Goal: Information Seeking & Learning: Learn about a topic

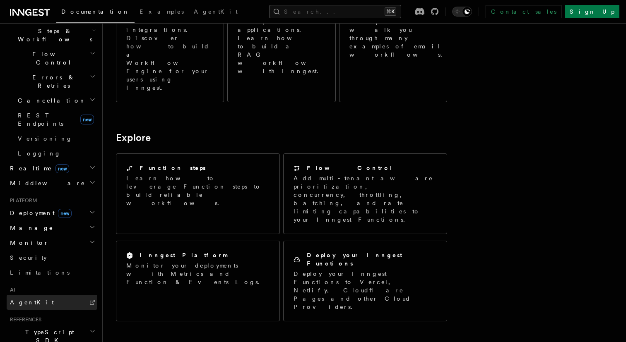
scroll to position [336, 0]
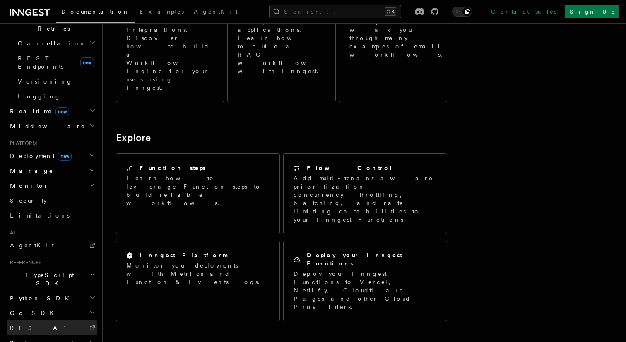
click at [55, 321] on link "REST API" at bounding box center [52, 328] width 91 height 15
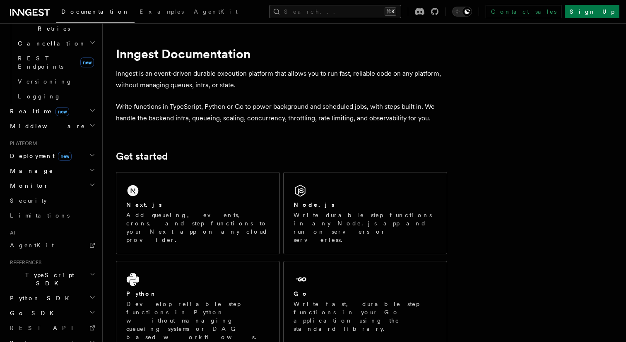
scroll to position [0, 0]
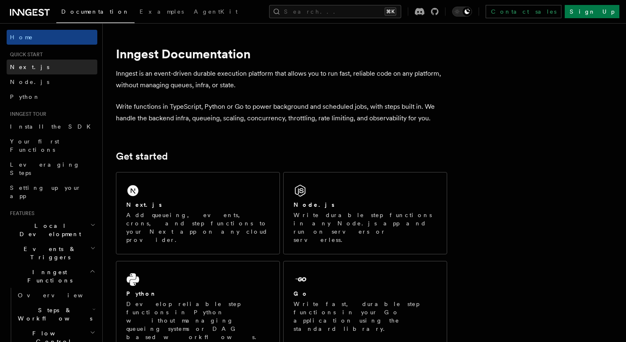
click at [47, 67] on link "Next.js" at bounding box center [52, 67] width 91 height 15
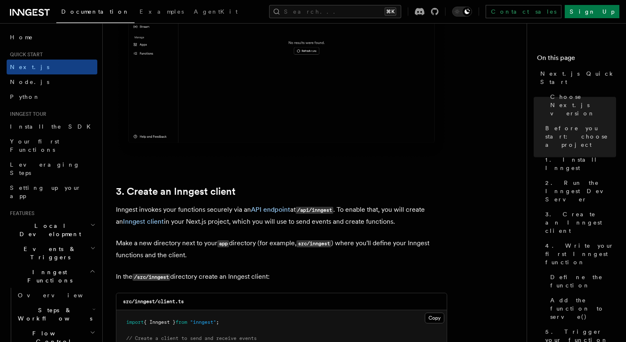
scroll to position [881, 0]
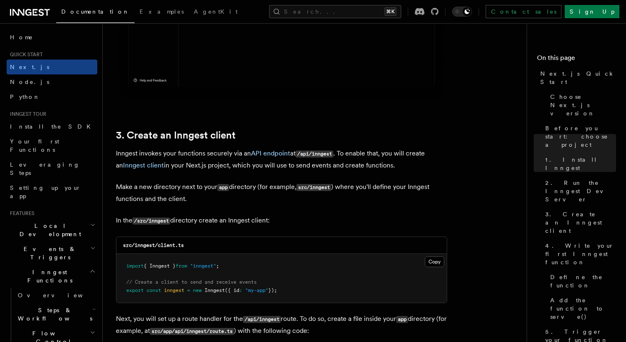
click at [31, 10] on icon at bounding box center [30, 12] width 40 height 10
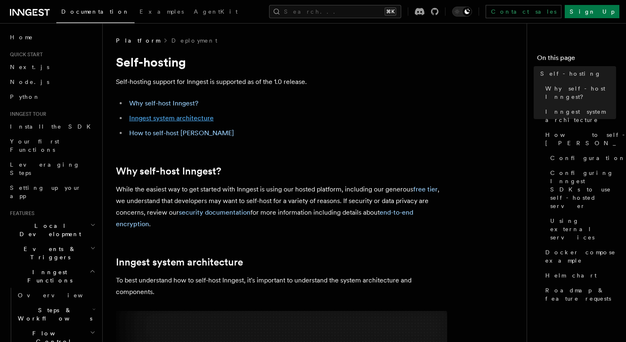
click at [204, 118] on link "Inngest system architecture" at bounding box center [171, 118] width 84 height 8
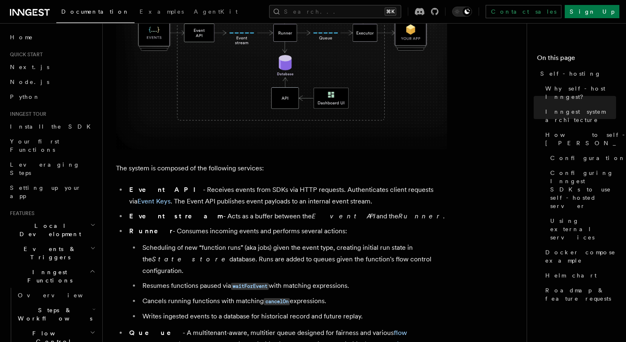
scroll to position [398, 0]
